Goal: Communication & Community: Answer question/provide support

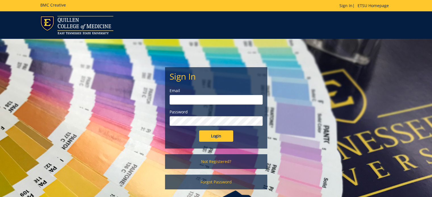
type input "[PERSON_NAME][EMAIL_ADDRESS][DOMAIN_NAME]"
click at [213, 137] on input "Login" at bounding box center [216, 136] width 34 height 11
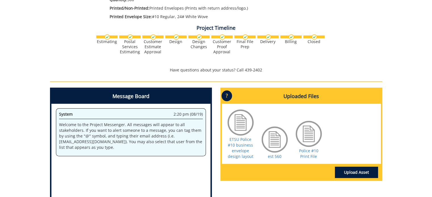
scroll to position [192, 0]
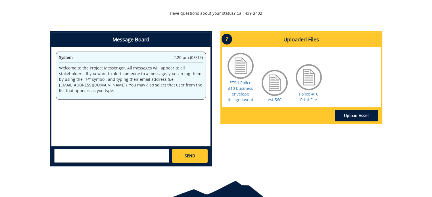
click at [83, 158] on textarea at bounding box center [111, 156] width 115 height 14
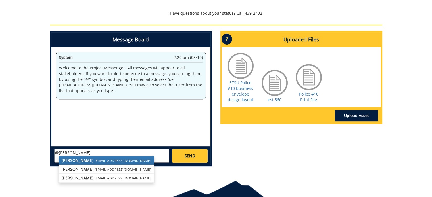
drag, startPoint x: 83, startPoint y: 159, endPoint x: 82, endPoint y: 152, distance: 6.6
click at [83, 159] on strong "[PERSON_NAME]" at bounding box center [78, 160] width 32 height 5
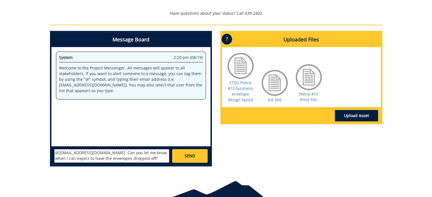
type textarea "@conleyga@etsu.edu Can you let me know when I can expect to have the envelopes …"
click at [188, 154] on span "SEND" at bounding box center [189, 156] width 11 height 6
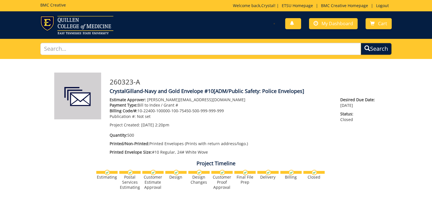
scroll to position [80, 0]
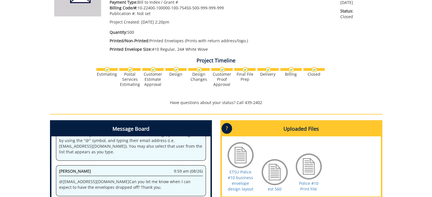
scroll to position [221, 0]
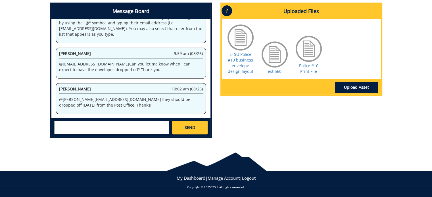
click at [79, 125] on textarea at bounding box center [111, 128] width 115 height 14
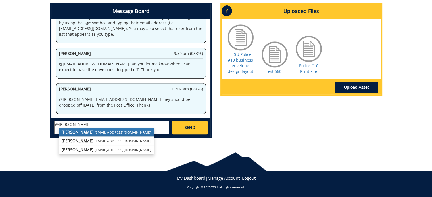
click at [98, 132] on small "[EMAIL_ADDRESS][DOMAIN_NAME]" at bounding box center [123, 132] width 56 height 5
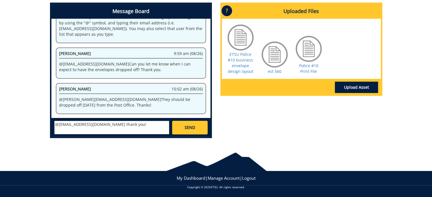
type textarea "@[EMAIL_ADDRESS][DOMAIN_NAME] thank you!"
click at [181, 130] on link "SEND" at bounding box center [189, 128] width 35 height 14
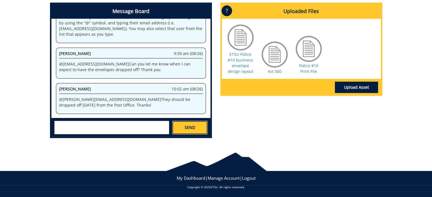
scroll to position [58, 0]
